Goal: Information Seeking & Learning: Check status

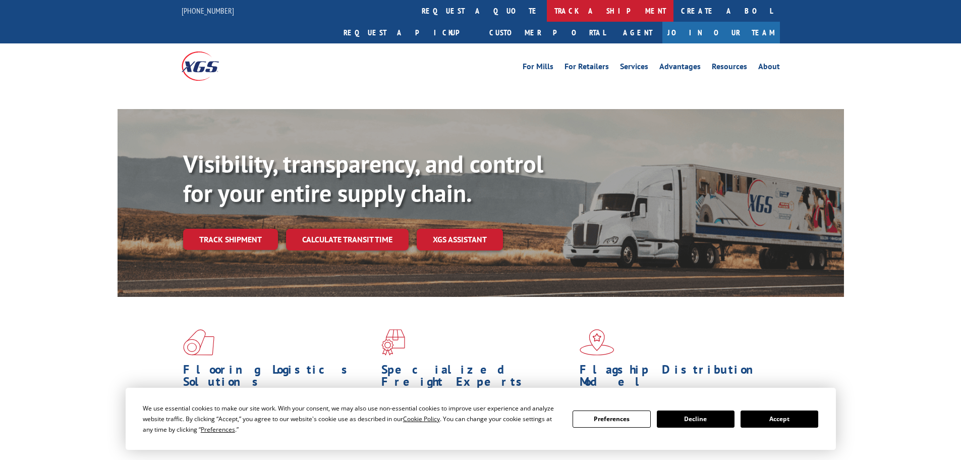
click at [547, 9] on link "track a shipment" at bounding box center [610, 11] width 127 height 22
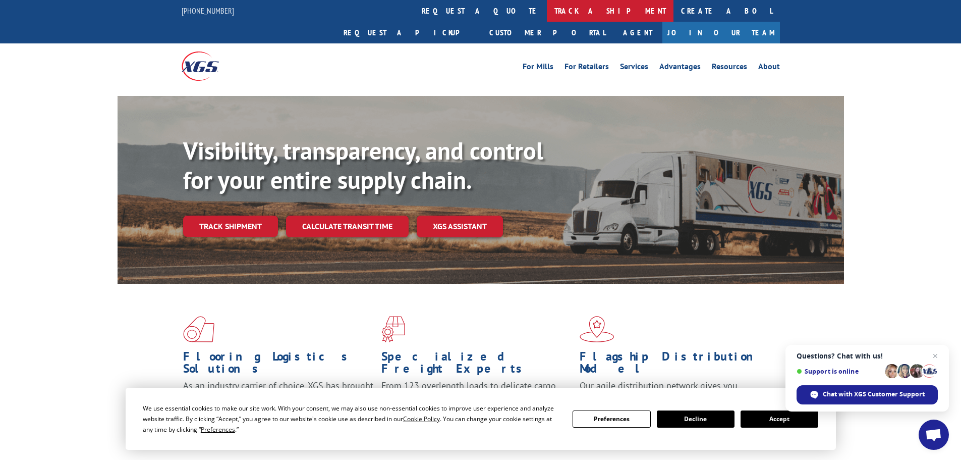
click at [547, 12] on link "track a shipment" at bounding box center [610, 11] width 127 height 22
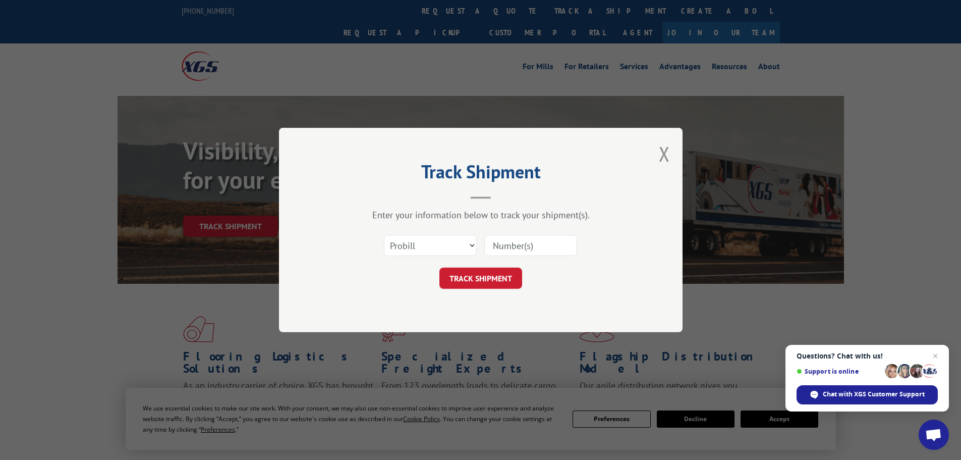
click at [489, 241] on input at bounding box center [530, 245] width 93 height 21
paste input "17516869"
type input "17516869"
click at [480, 280] on button "TRACK SHIPMENT" at bounding box center [480, 277] width 83 height 21
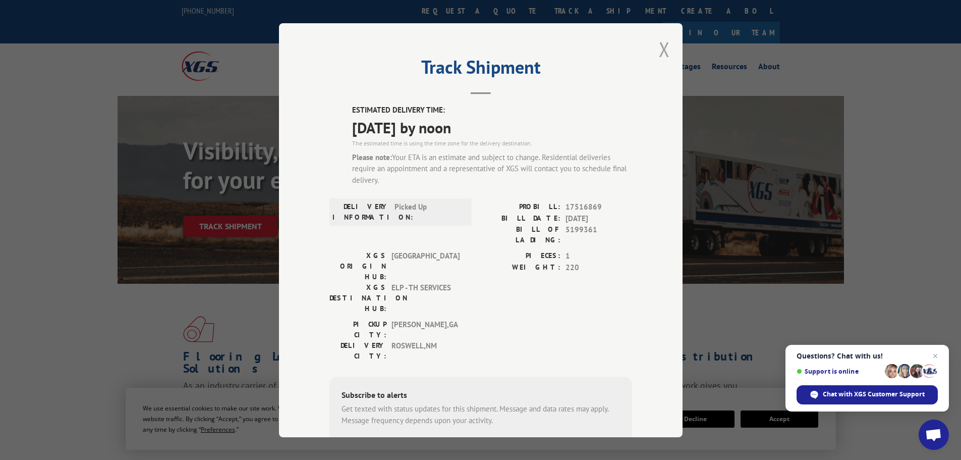
click at [660, 47] on button "Close modal" at bounding box center [664, 49] width 11 height 27
